Goal: Download file/media

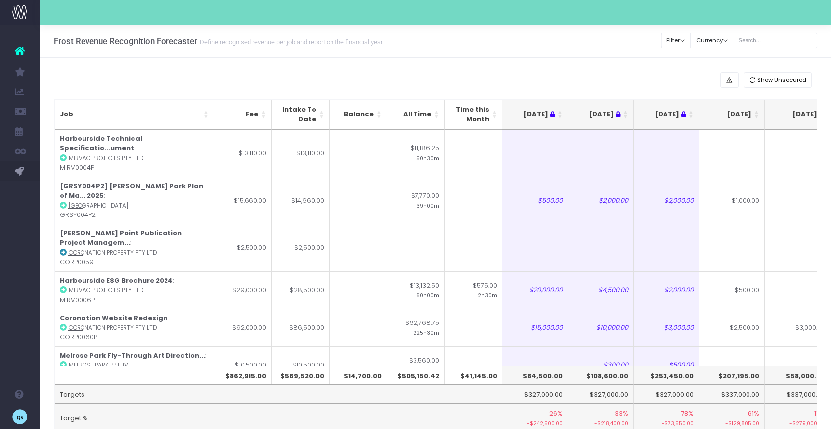
click at [132, 81] on div "Show Unsecured" at bounding box center [435, 79] width 763 height 15
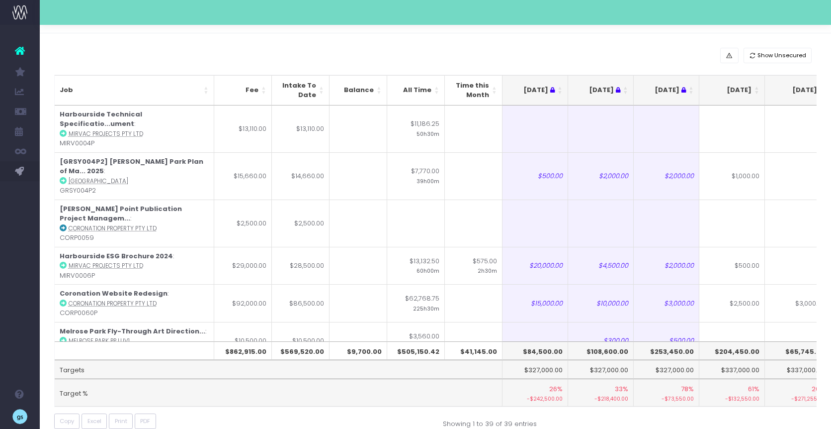
scroll to position [43, 0]
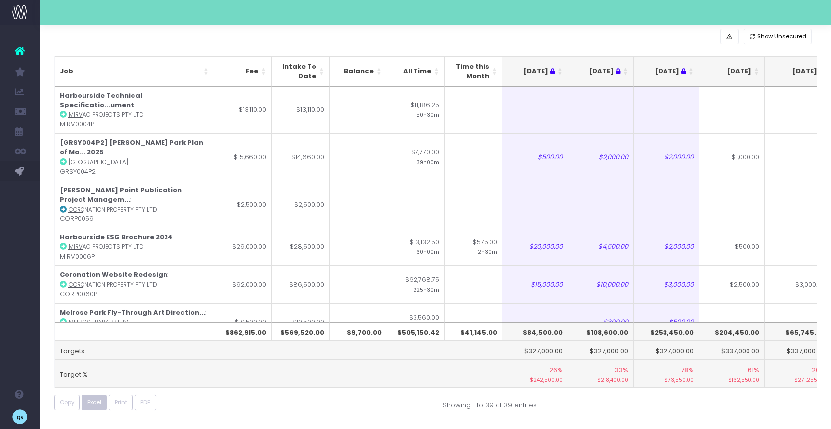
click at [90, 404] on span "Excel" at bounding box center [95, 402] width 14 height 8
